Goal: Task Accomplishment & Management: Manage account settings

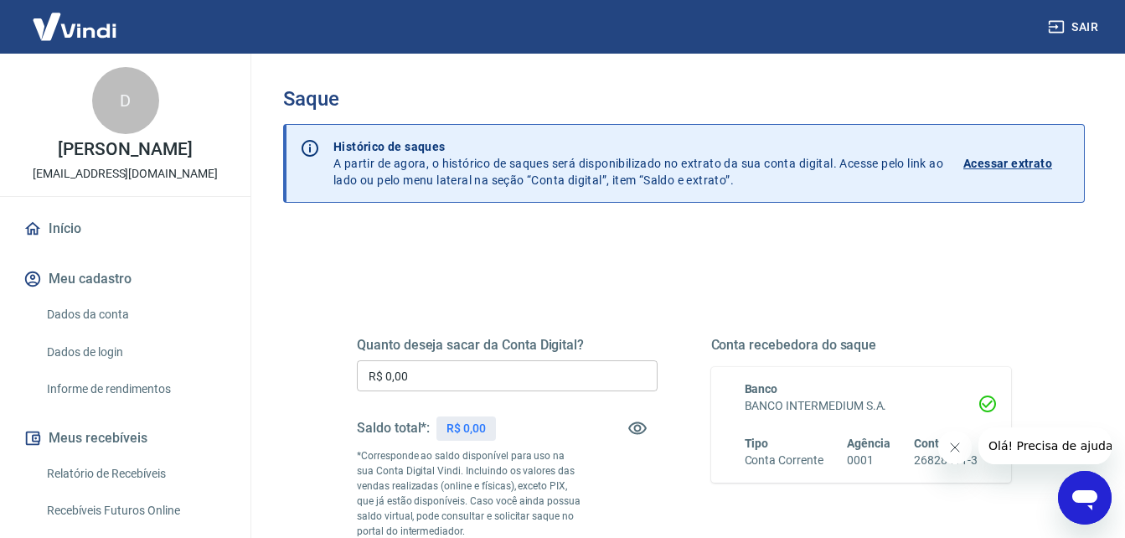
click at [953, 447] on icon "Fechar mensagem da empresa" at bounding box center [954, 447] width 13 height 13
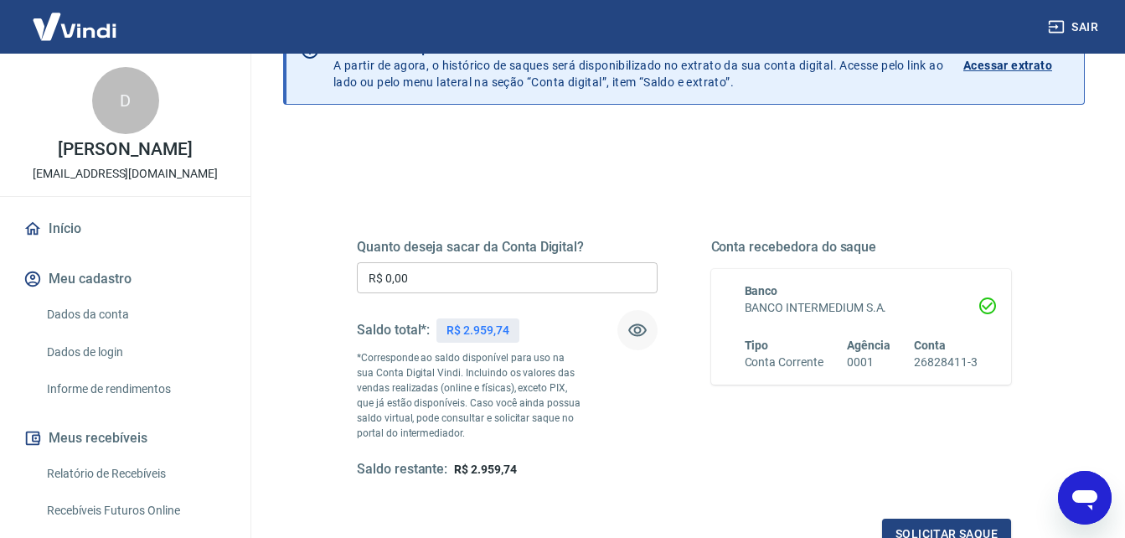
scroll to position [84, 0]
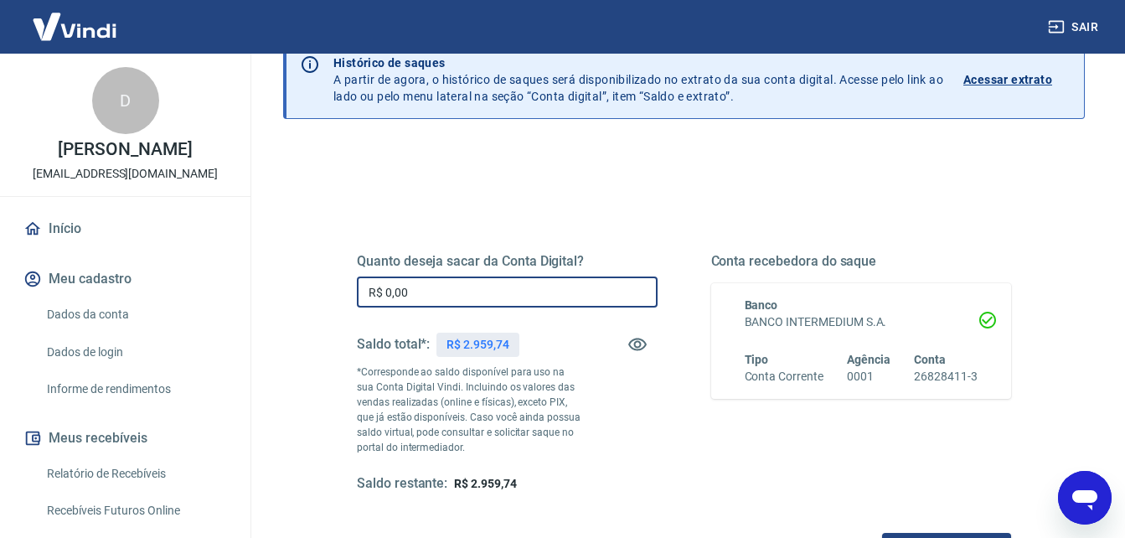
drag, startPoint x: 418, startPoint y: 303, endPoint x: 317, endPoint y: 297, distance: 101.6
click at [317, 297] on div "Quanto deseja sacar da Conta Digital? R$ 0,00 ​ Saldo total*: R$ 2.959,74 *Corr…" at bounding box center [684, 381] width 735 height 405
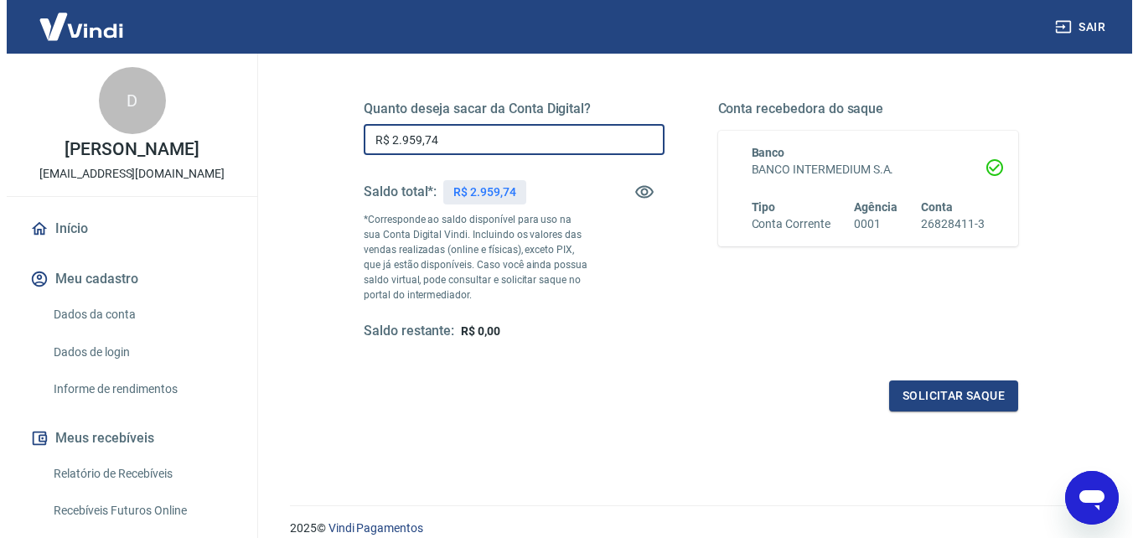
scroll to position [251, 0]
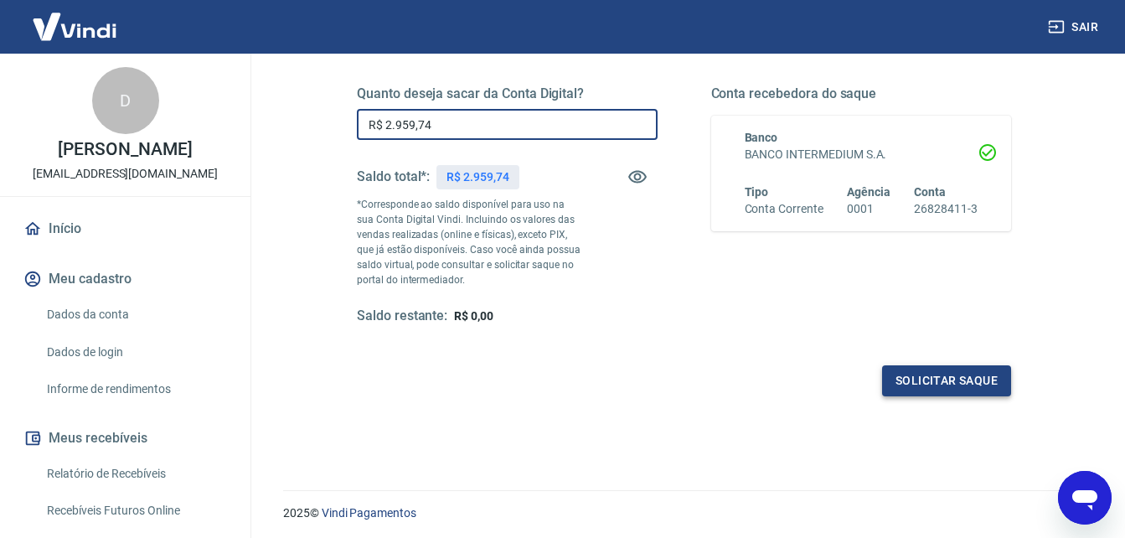
type input "R$ 2.959,74"
click at [922, 380] on button "Solicitar saque" at bounding box center [946, 380] width 129 height 31
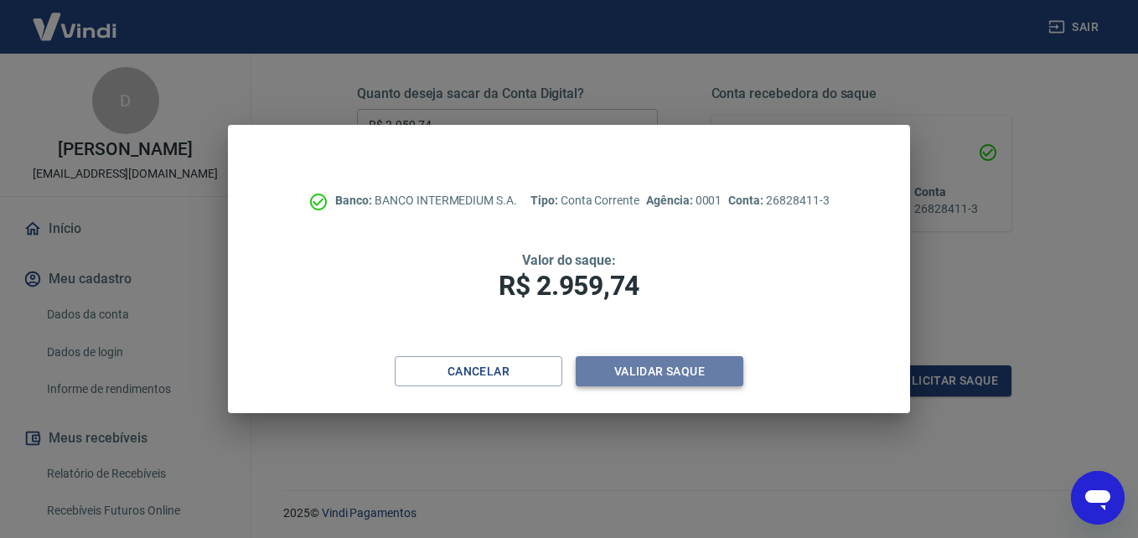
click at [637, 377] on button "Validar saque" at bounding box center [660, 371] width 168 height 31
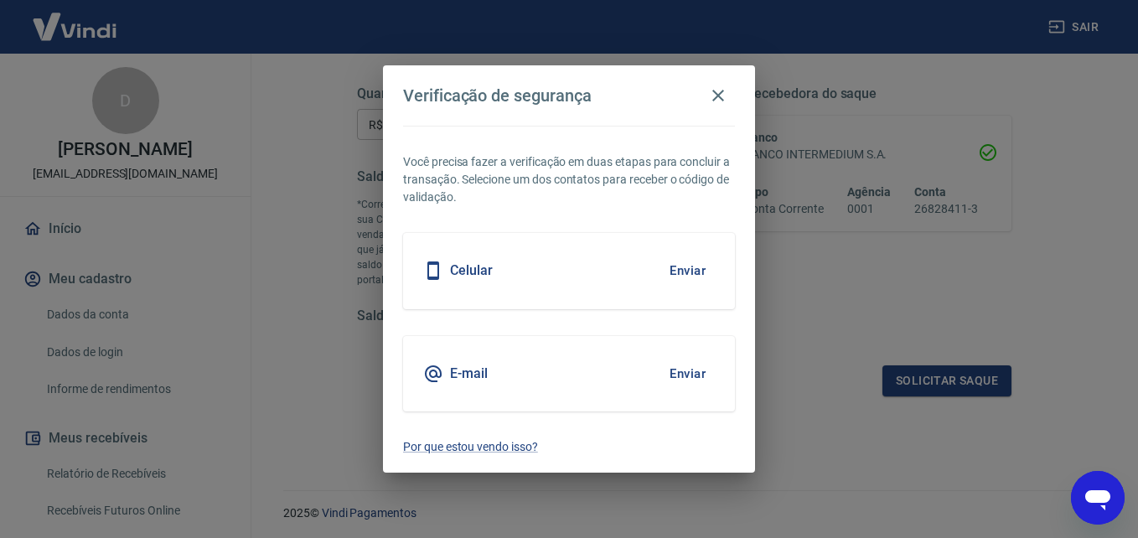
click at [485, 362] on div "E-mail Enviar" at bounding box center [569, 373] width 332 height 75
click at [479, 371] on h5 "E-mail" at bounding box center [469, 373] width 38 height 17
click at [688, 376] on button "Enviar" at bounding box center [687, 373] width 54 height 35
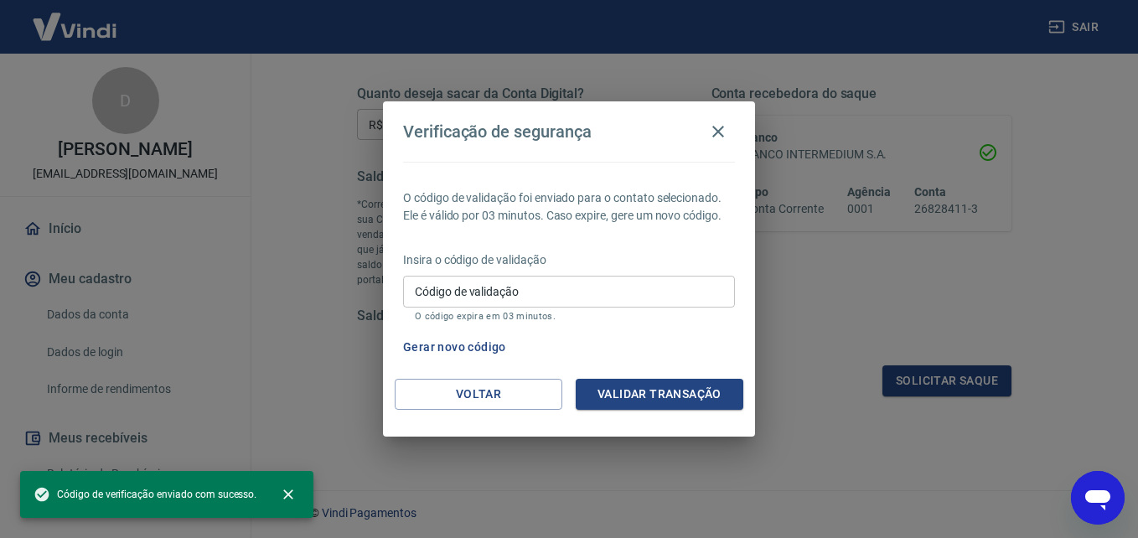
click at [470, 292] on input "Código de validação" at bounding box center [569, 291] width 332 height 31
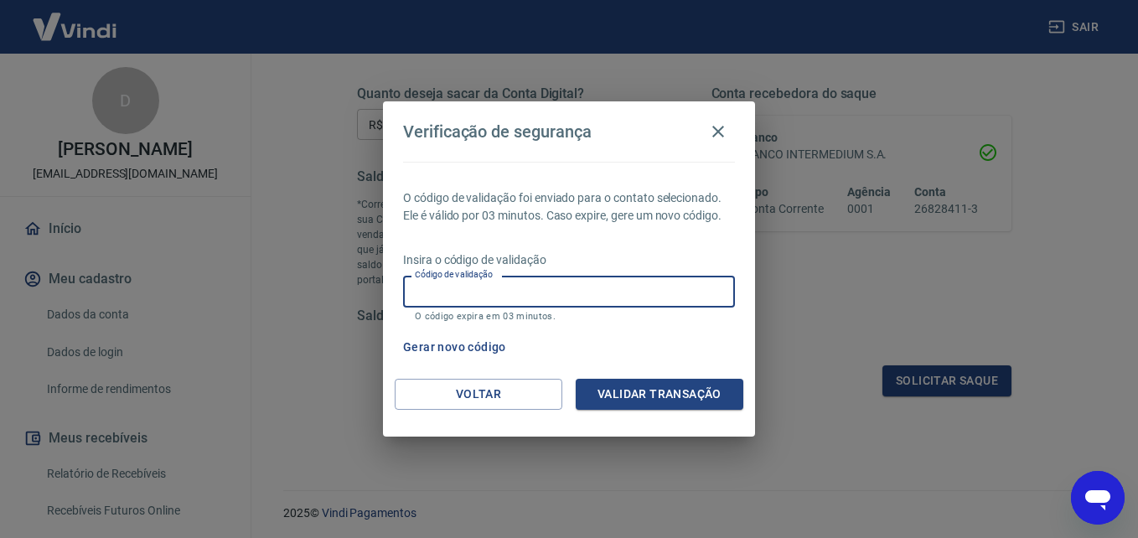
click at [470, 290] on input "Código de validação" at bounding box center [569, 291] width 332 height 31
type input "329317"
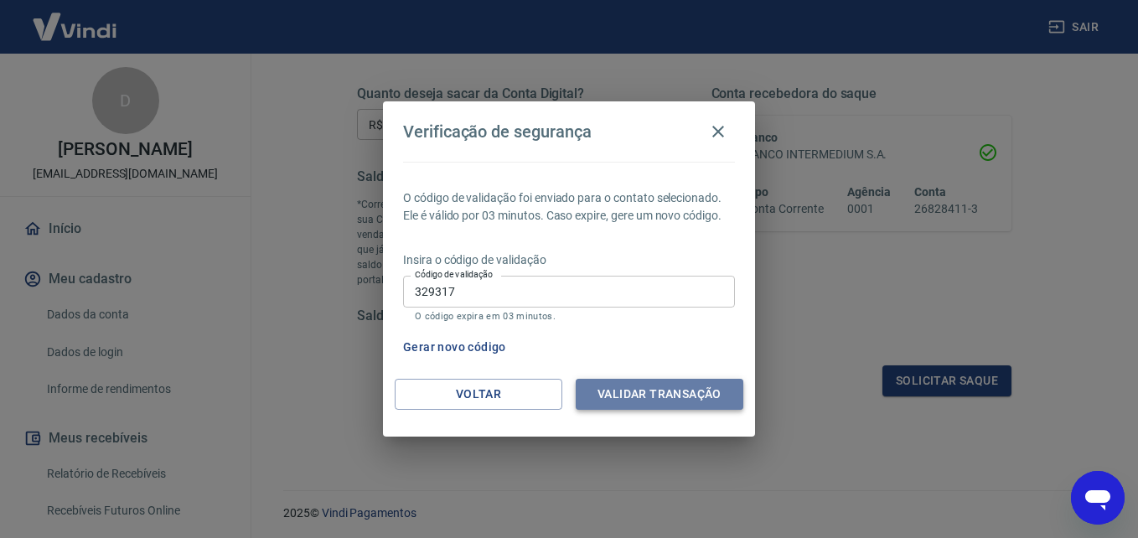
click at [635, 399] on button "Validar transação" at bounding box center [660, 394] width 168 height 31
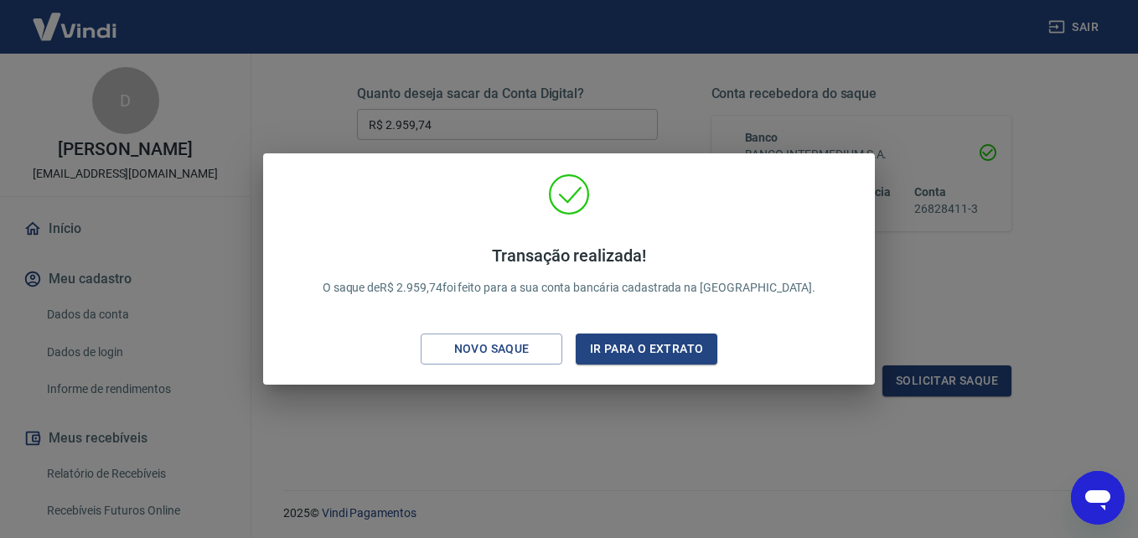
click at [927, 276] on div "Transação realizada! O saque de R$ 2.959,74 foi feito para a sua conta bancária…" at bounding box center [569, 269] width 1138 height 538
